Goal: Information Seeking & Learning: Understand process/instructions

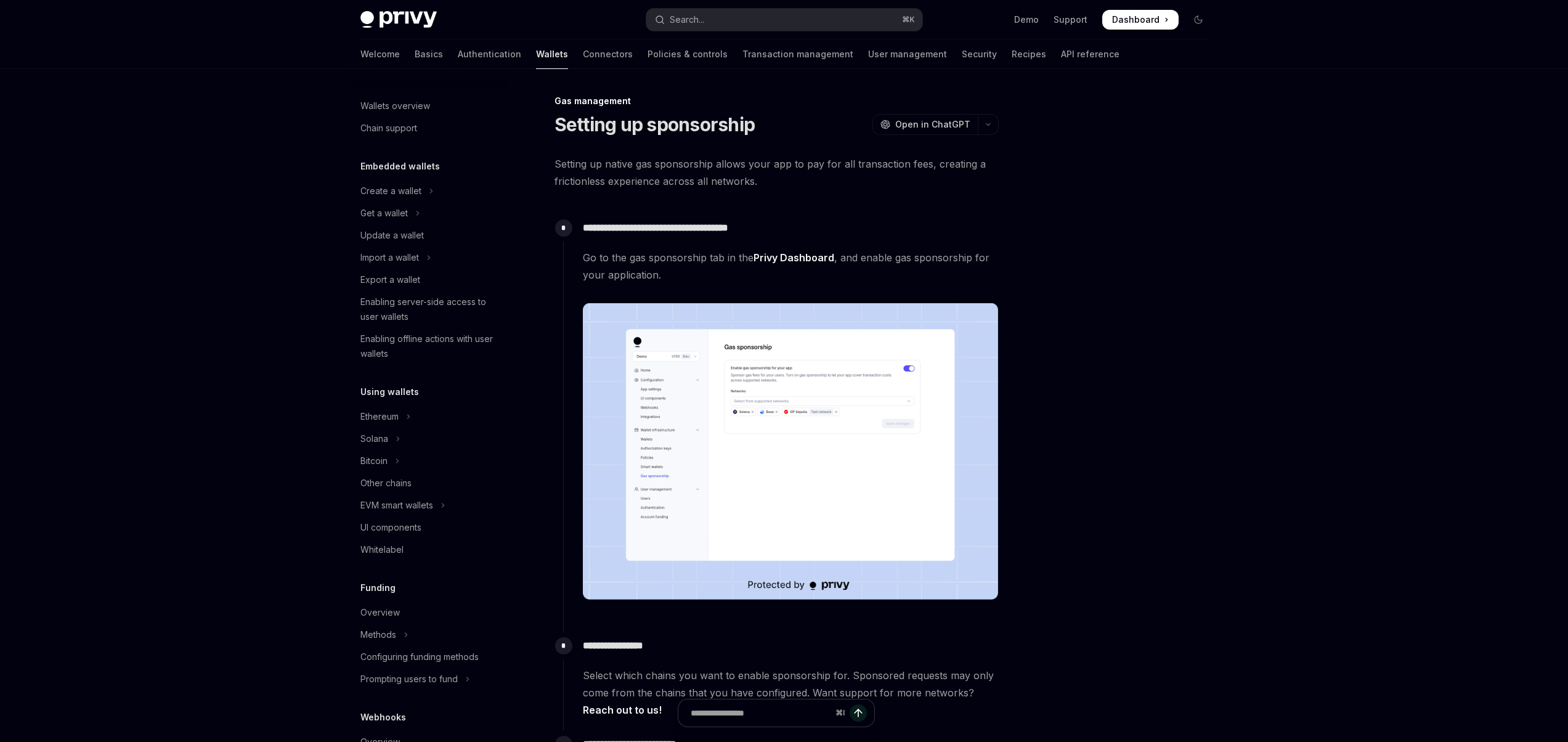
scroll to position [390, 0]
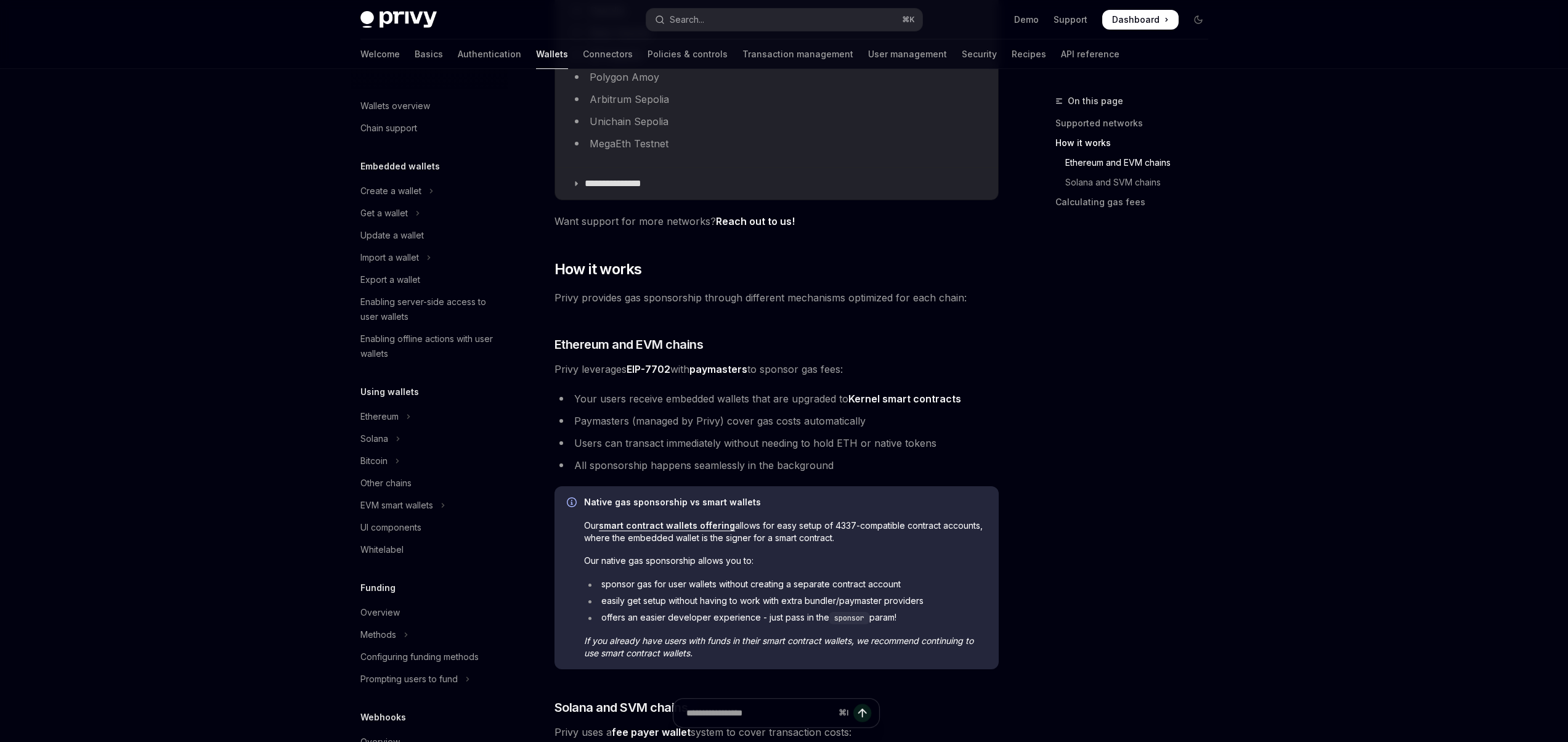
scroll to position [317, 0]
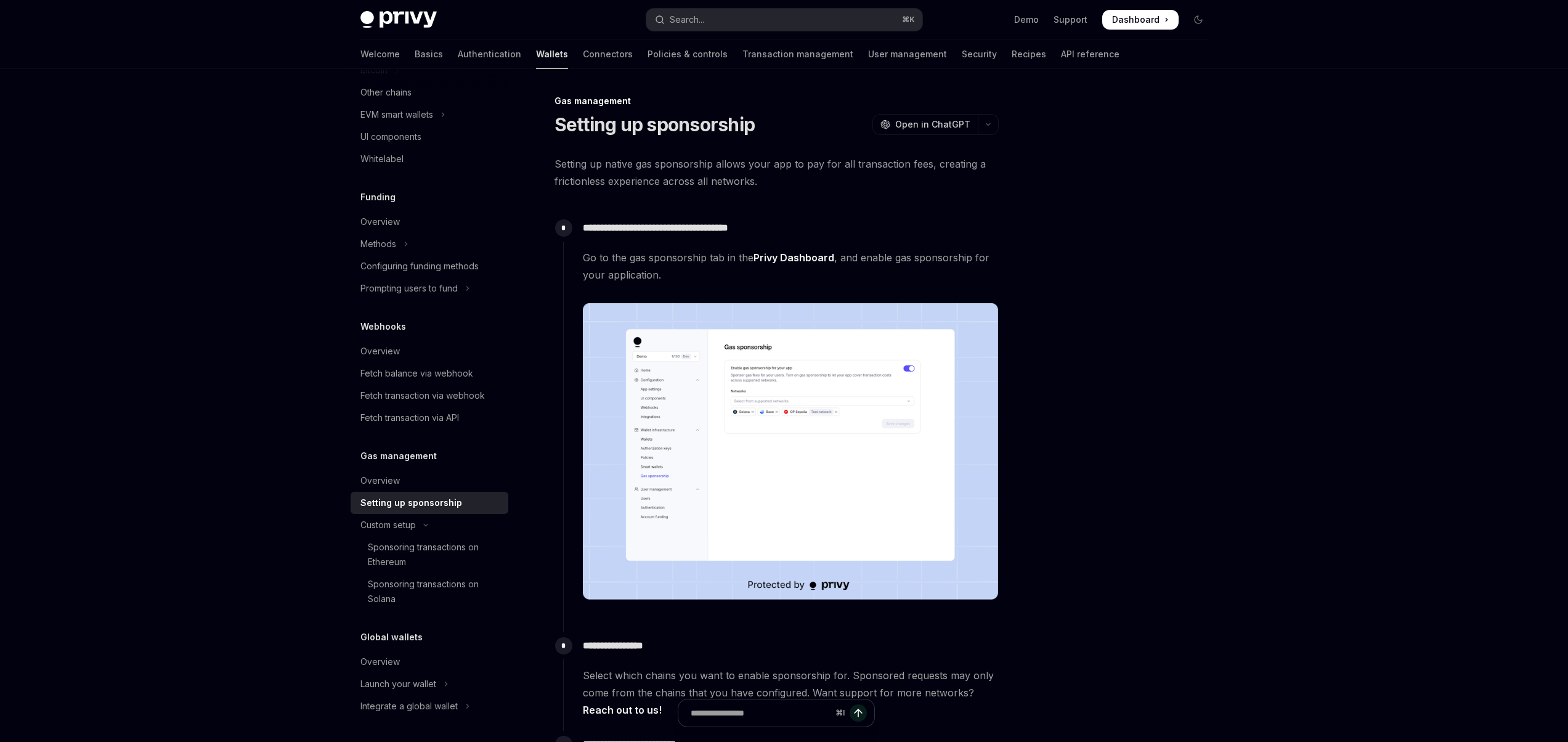
scroll to position [8, 0]
